Goal: Information Seeking & Learning: Check status

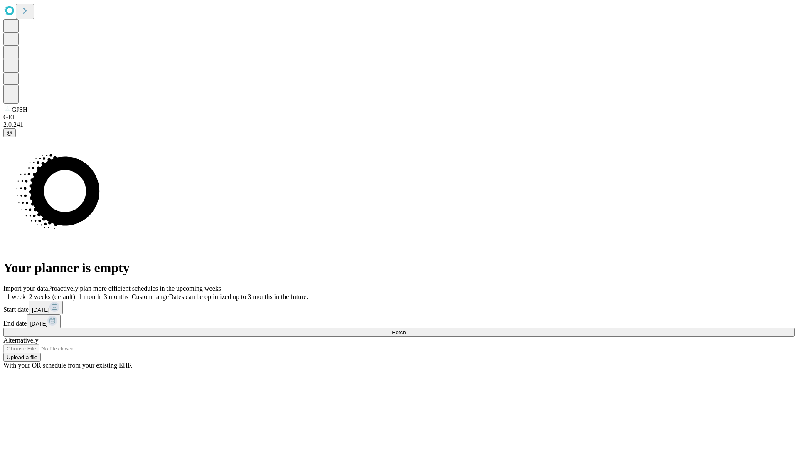
click at [406, 329] on span "Fetch" at bounding box center [399, 332] width 14 height 6
